Goal: Information Seeking & Learning: Learn about a topic

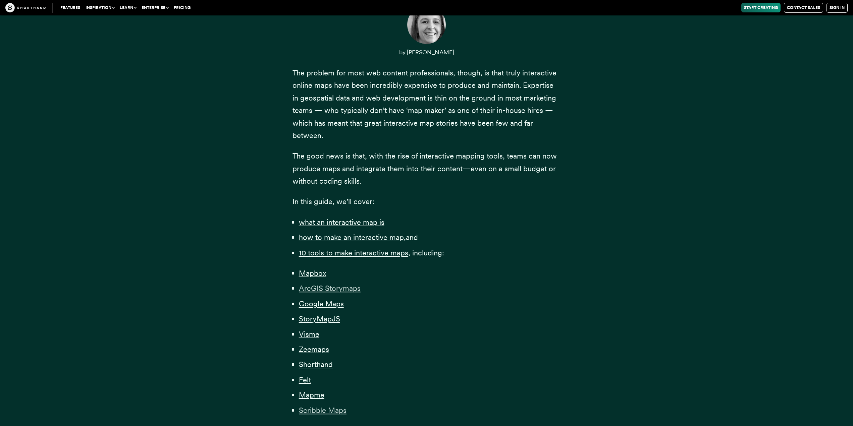
scroll to position [335, 0]
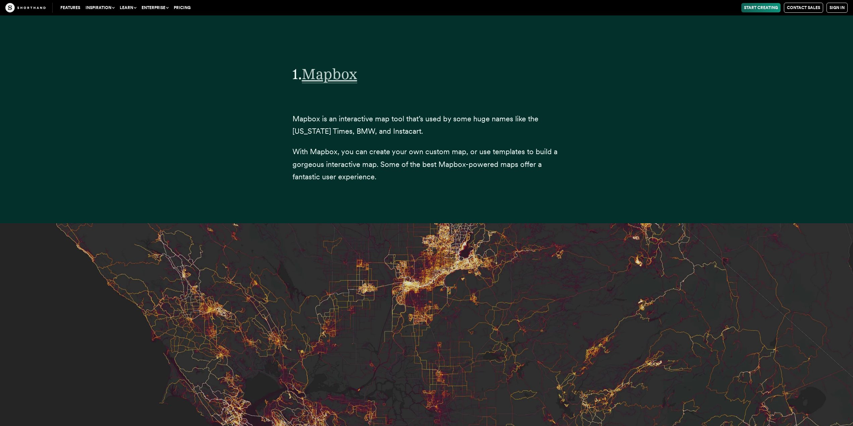
click at [323, 65] on span "Mapbox" at bounding box center [329, 74] width 55 height 18
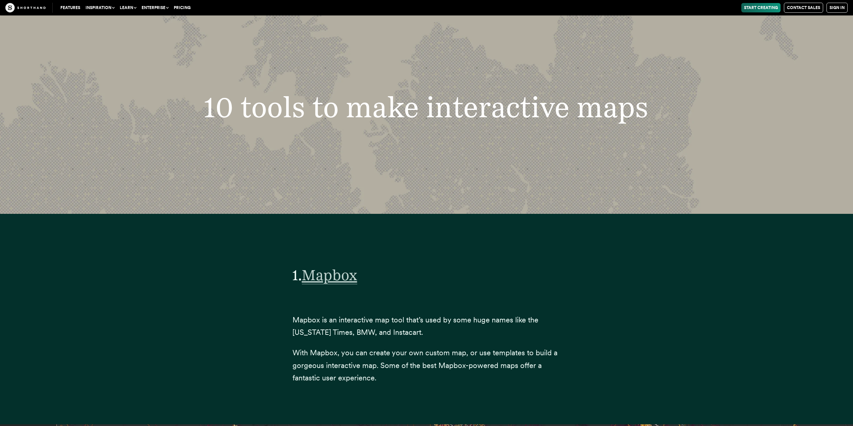
scroll to position [2157, 0]
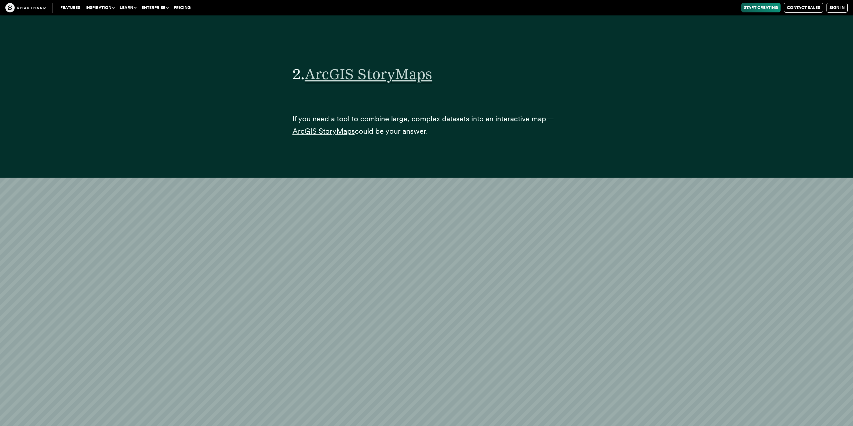
click at [375, 65] on span "ArcGIS StoryMaps" at bounding box center [368, 74] width 127 height 18
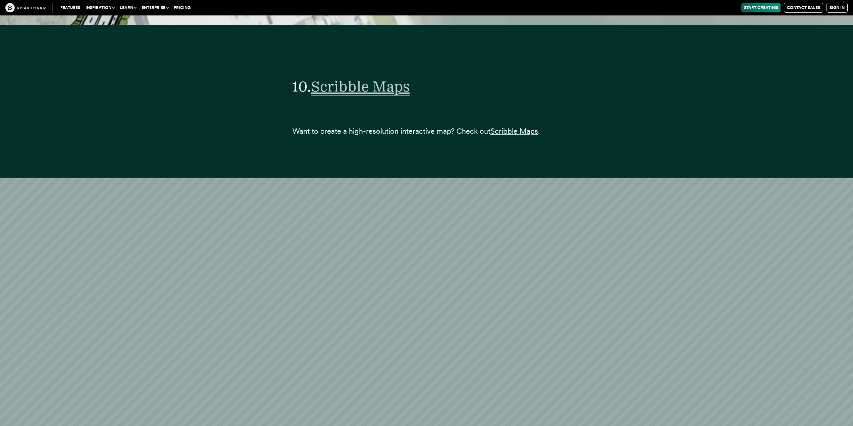
click at [343, 77] on span "Scribble Maps" at bounding box center [360, 86] width 99 height 18
